Goal: Information Seeking & Learning: Learn about a topic

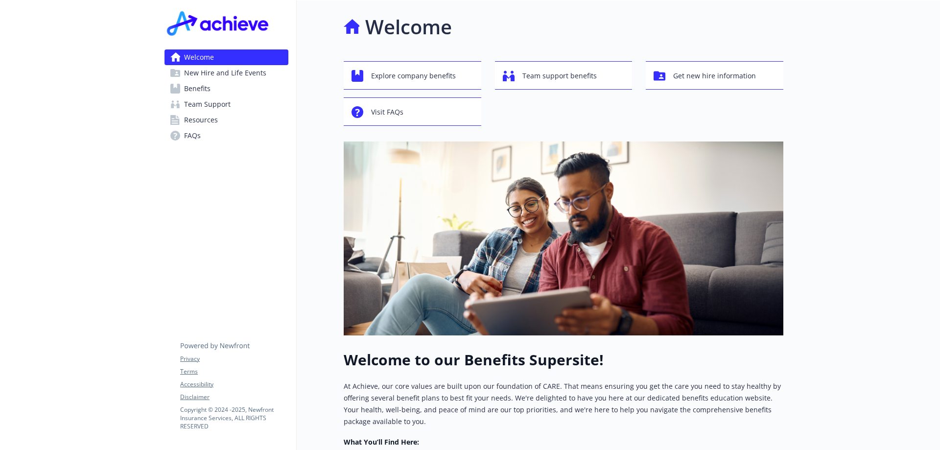
click at [198, 90] on span "Benefits" at bounding box center [197, 89] width 26 height 16
